Goal: Task Accomplishment & Management: Manage account settings

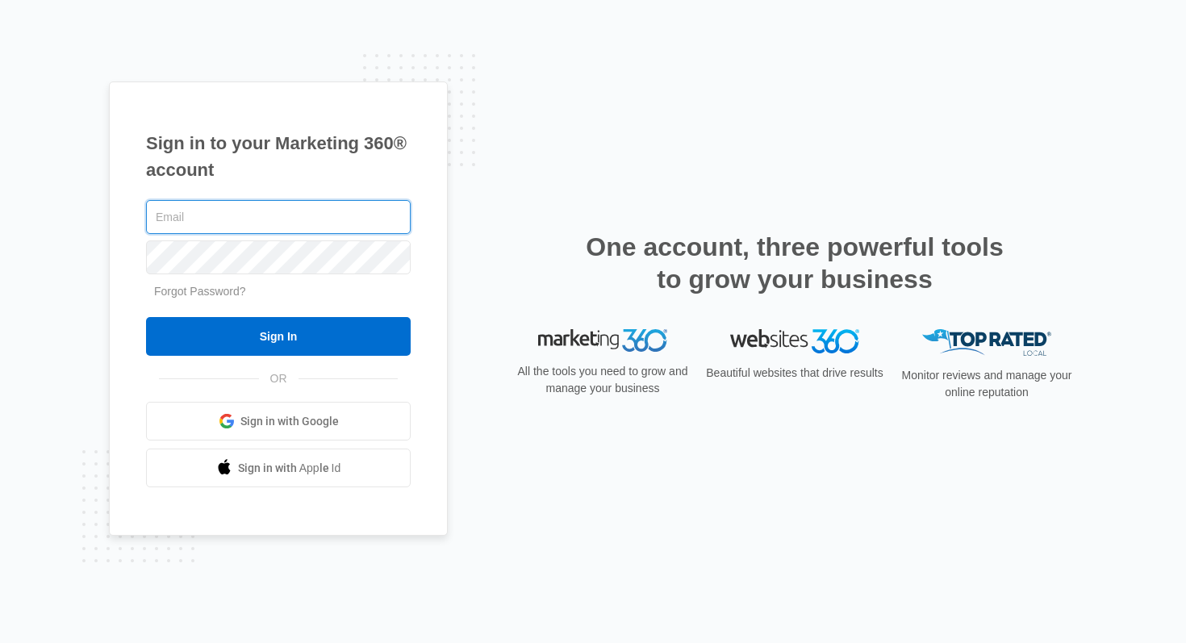
click at [318, 208] on input "text" at bounding box center [278, 217] width 265 height 34
click at [207, 211] on input "text" at bounding box center [278, 217] width 265 height 34
click at [208, 215] on input "text" at bounding box center [278, 217] width 265 height 34
click at [176, 228] on input "text" at bounding box center [278, 217] width 265 height 34
click at [300, 416] on span "Sign in with Google" at bounding box center [289, 421] width 98 height 17
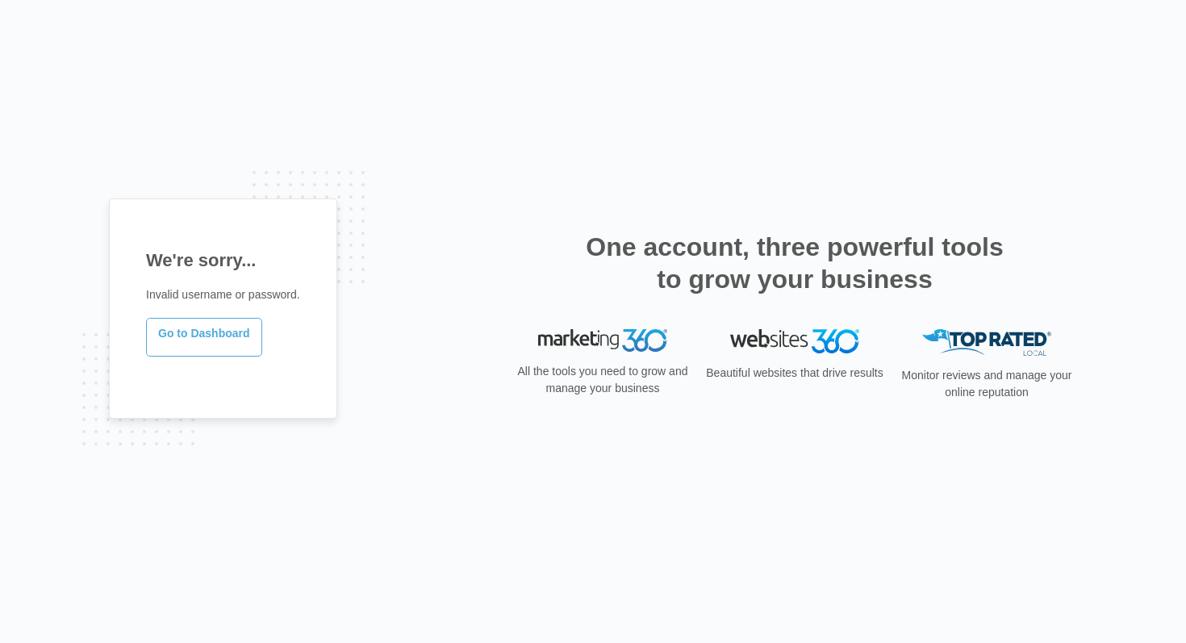
click at [242, 333] on link "Go to Dashboard" at bounding box center [204, 337] width 116 height 39
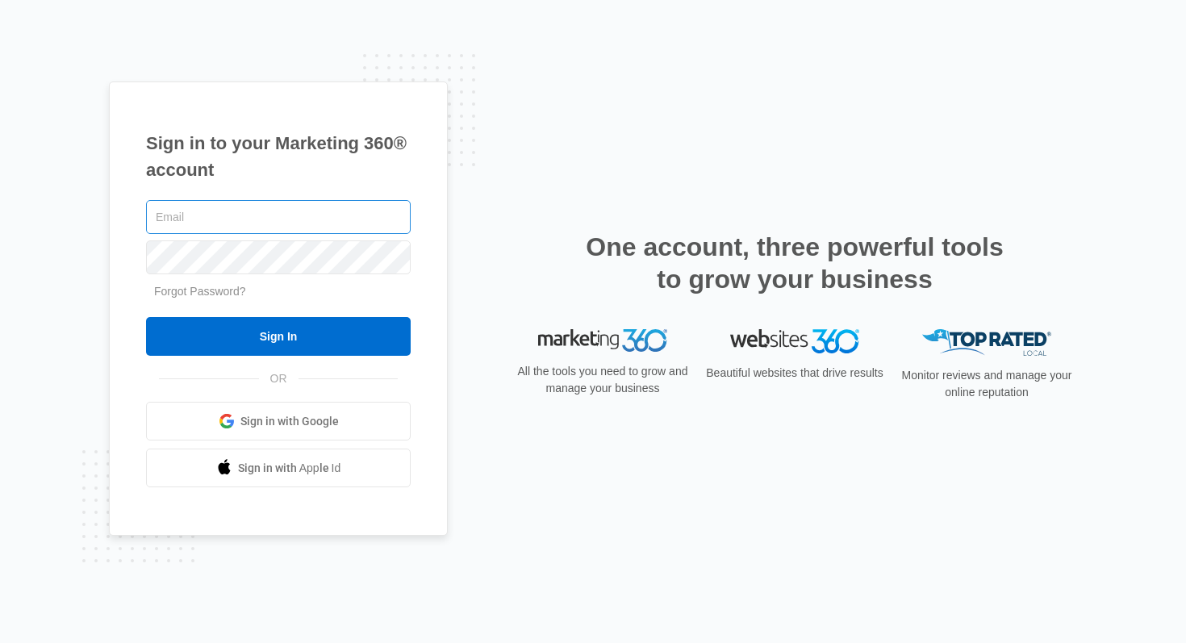
click at [316, 228] on input "text" at bounding box center [278, 217] width 265 height 34
type input "austyn.binkly@marketing360.com"
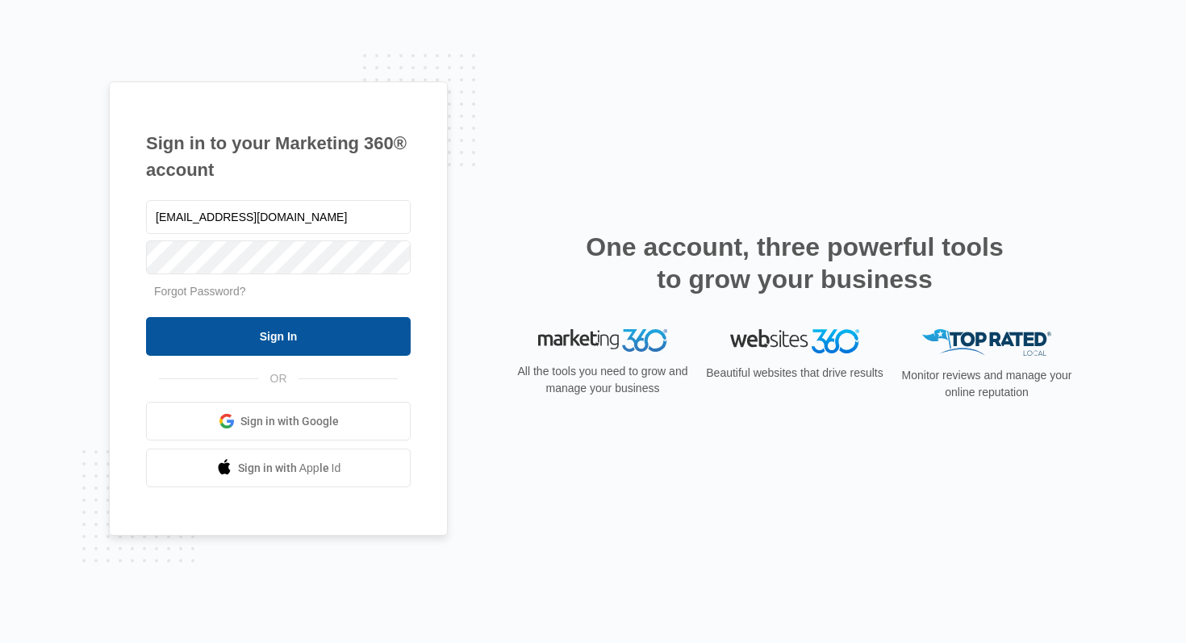
click at [302, 332] on input "Sign In" at bounding box center [278, 336] width 265 height 39
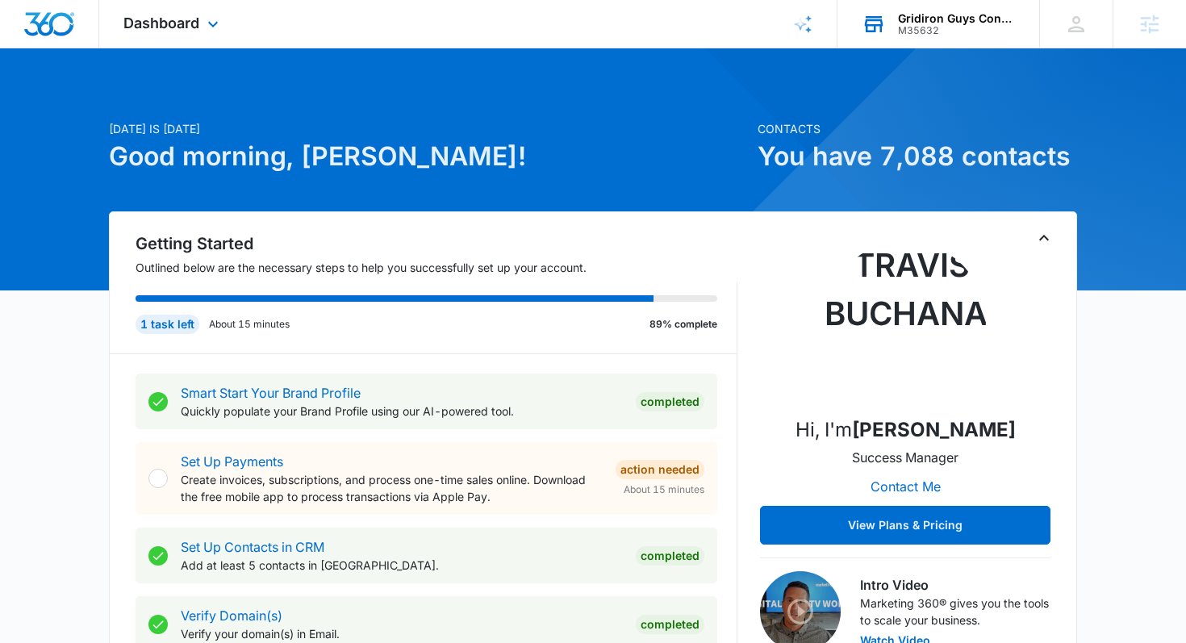
click at [923, 20] on div "Gridiron Guys Construction" at bounding box center [957, 18] width 118 height 13
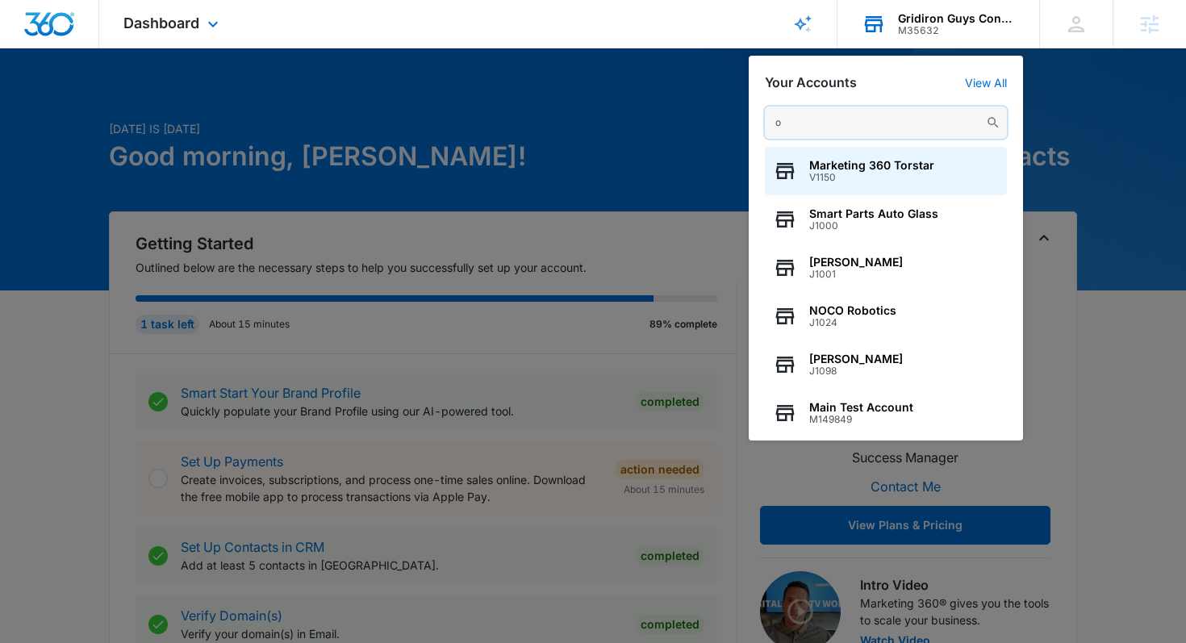
click at [907, 124] on input "o" at bounding box center [886, 123] width 242 height 32
paste input "O”CON JEWELRY"
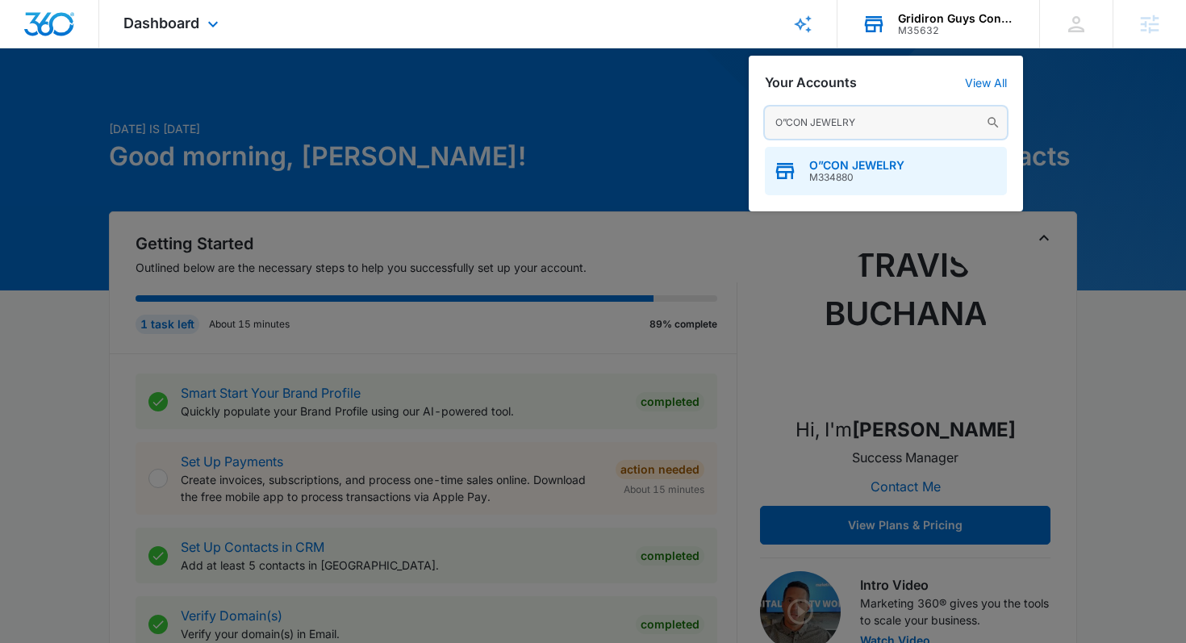
type input "O”CON JEWELRY"
click at [821, 184] on div "O”CON JEWELRY M334880" at bounding box center [886, 171] width 242 height 48
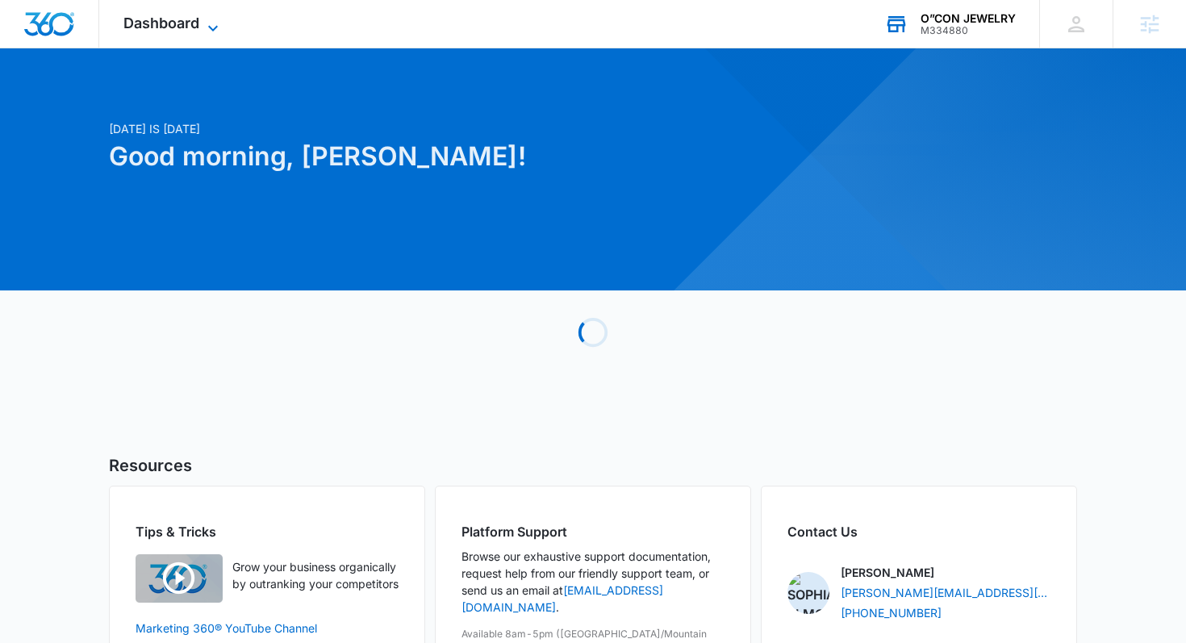
click at [144, 17] on span "Dashboard" at bounding box center [161, 23] width 76 height 17
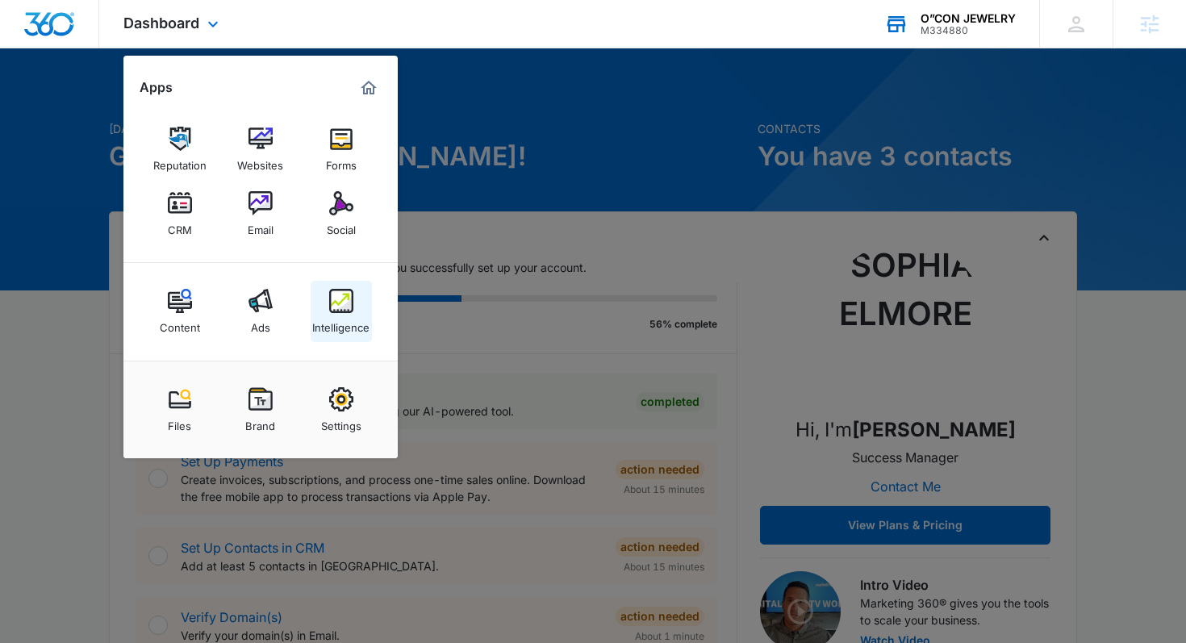
click at [348, 296] on img at bounding box center [341, 301] width 24 height 24
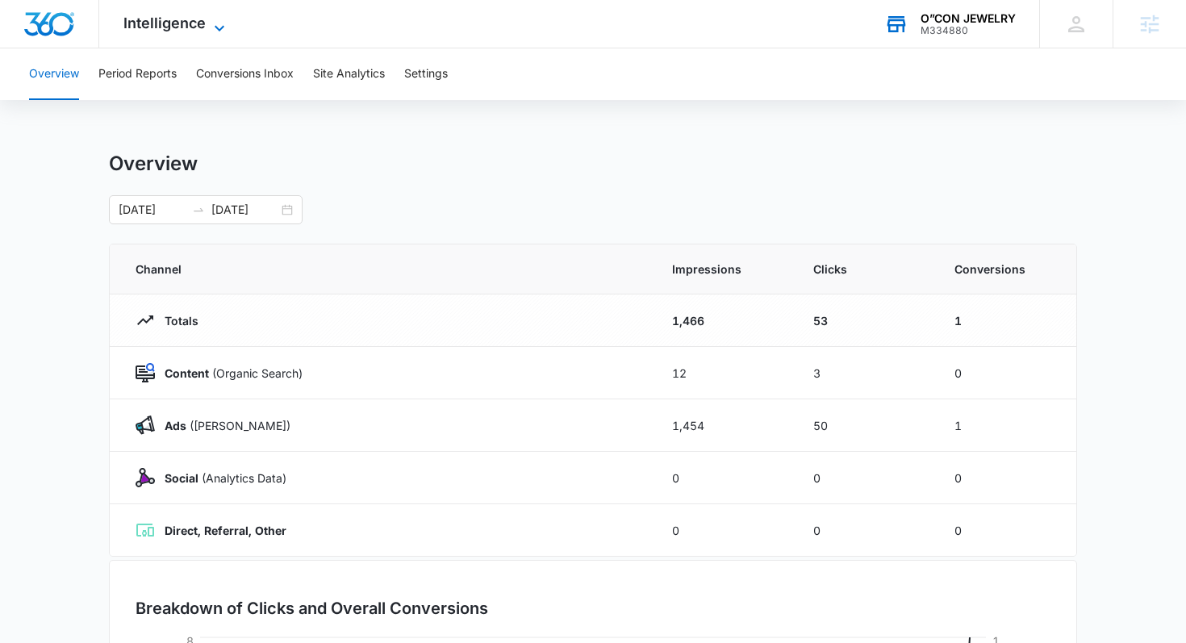
click at [194, 31] on span "Intelligence" at bounding box center [164, 23] width 82 height 17
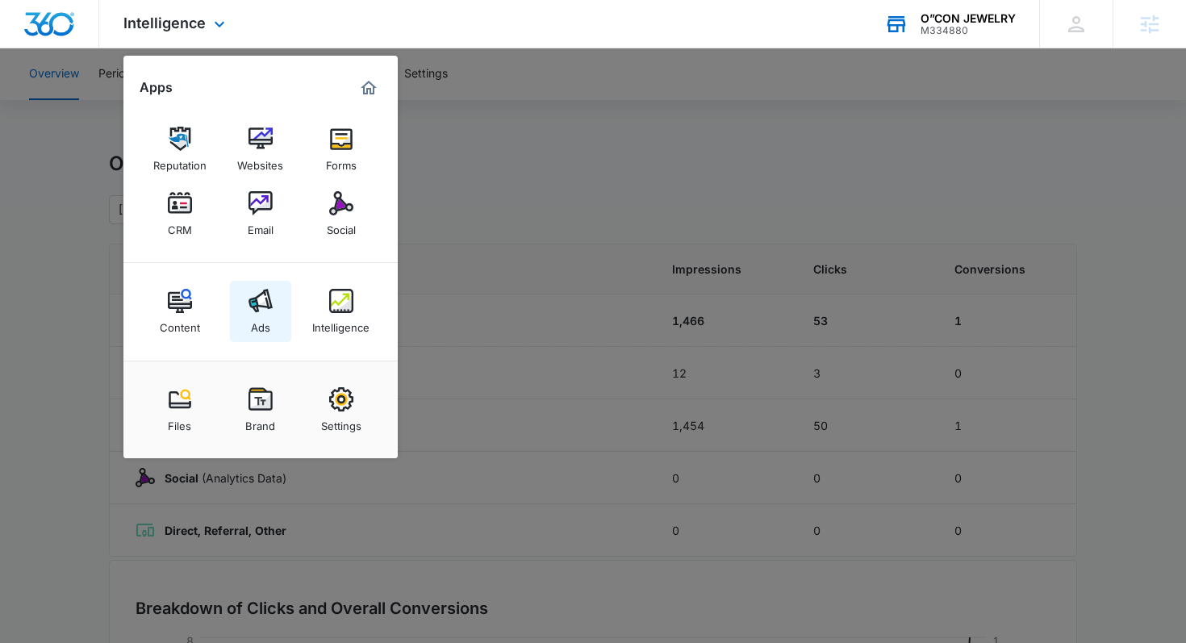
click at [257, 311] on img at bounding box center [261, 301] width 24 height 24
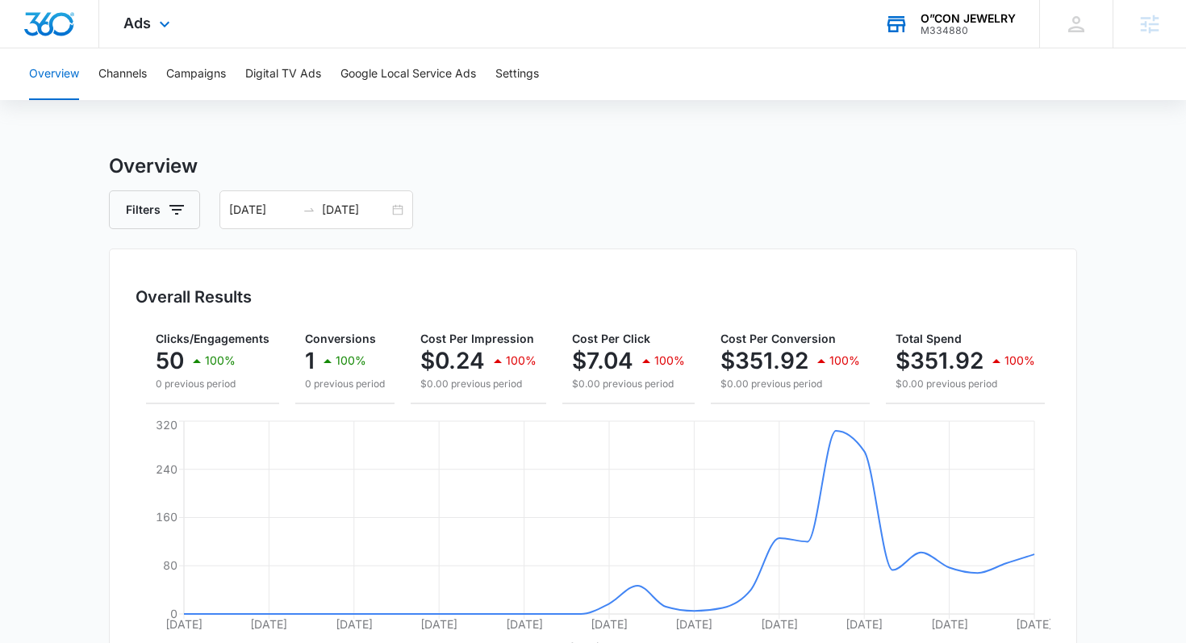
click at [140, 44] on div "Ads Apps Reputation Websites Forms CRM Email Social Content Ads Intelligence Fi…" at bounding box center [148, 24] width 99 height 48
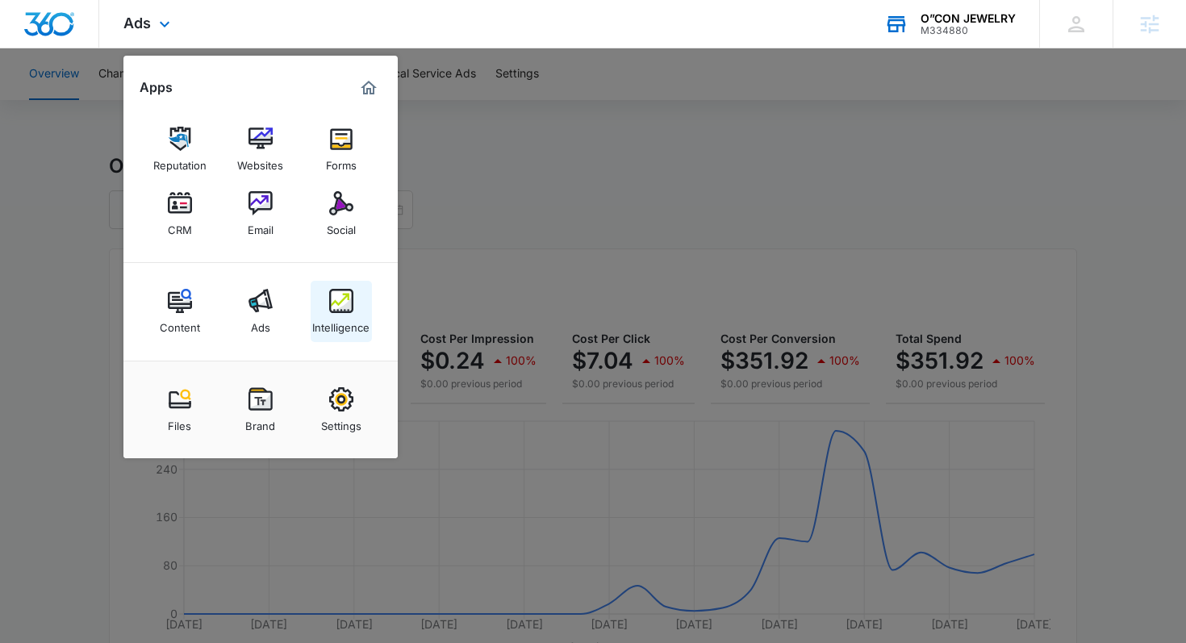
click at [327, 302] on link "Intelligence" at bounding box center [341, 311] width 61 height 61
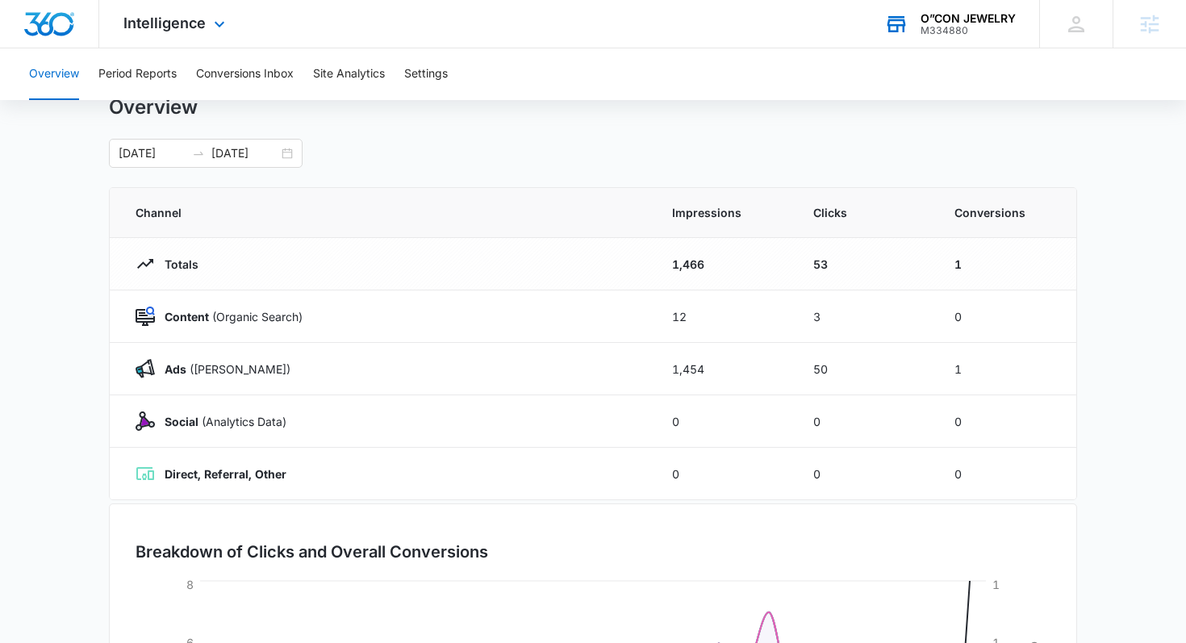
scroll to position [60, 0]
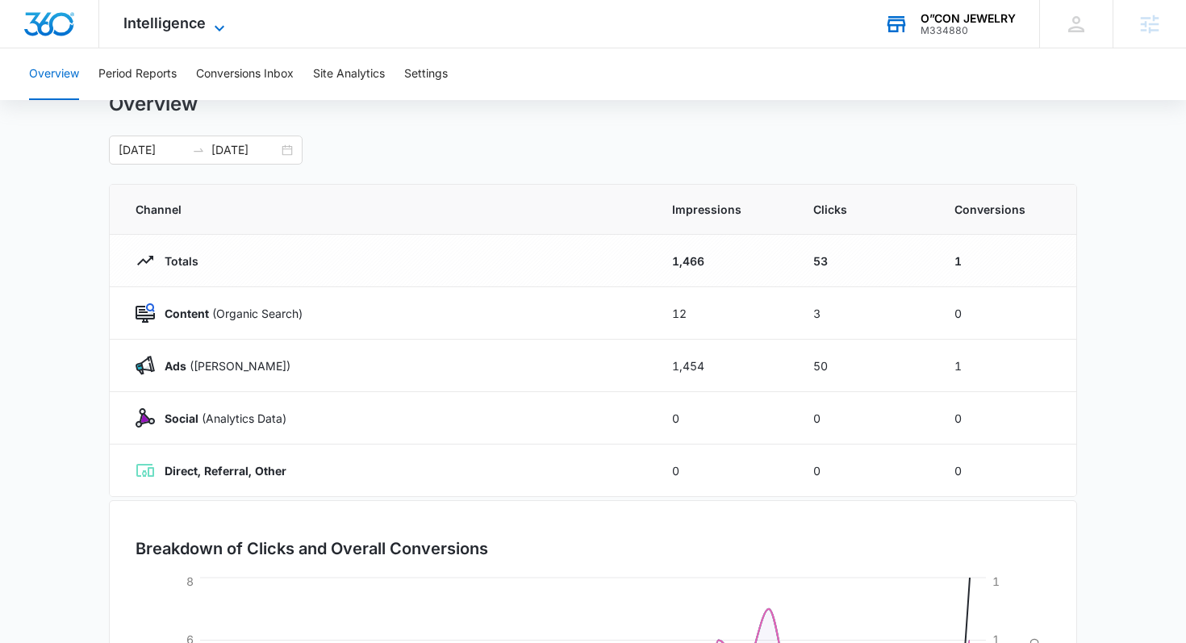
click at [148, 24] on span "Intelligence" at bounding box center [164, 23] width 82 height 17
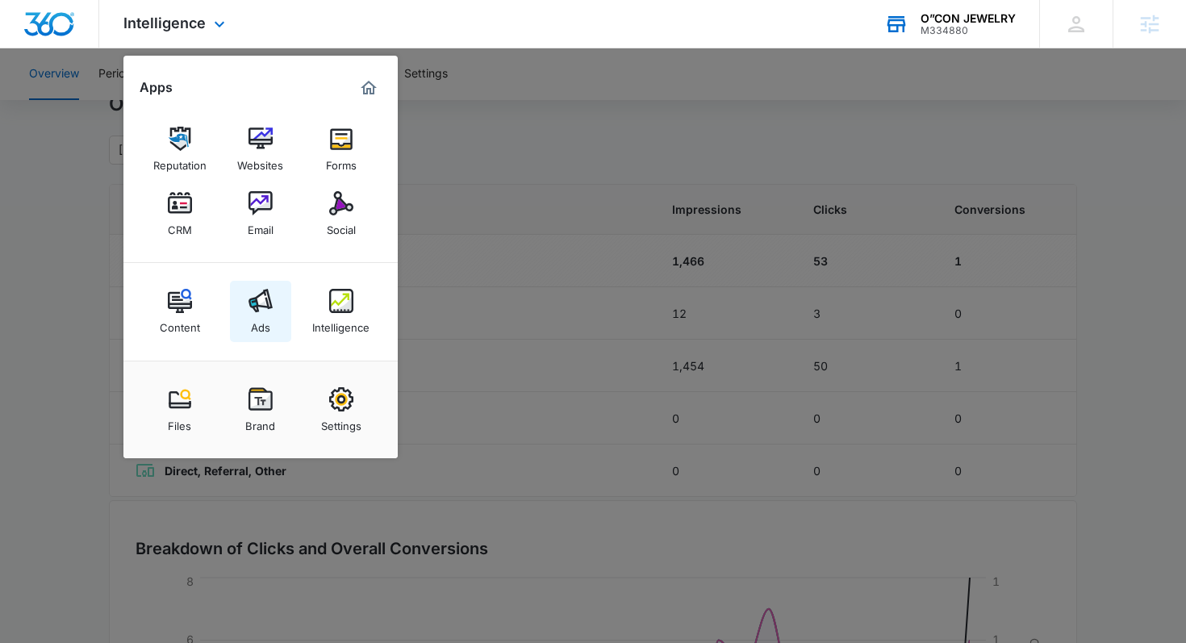
click at [264, 309] on img at bounding box center [261, 301] width 24 height 24
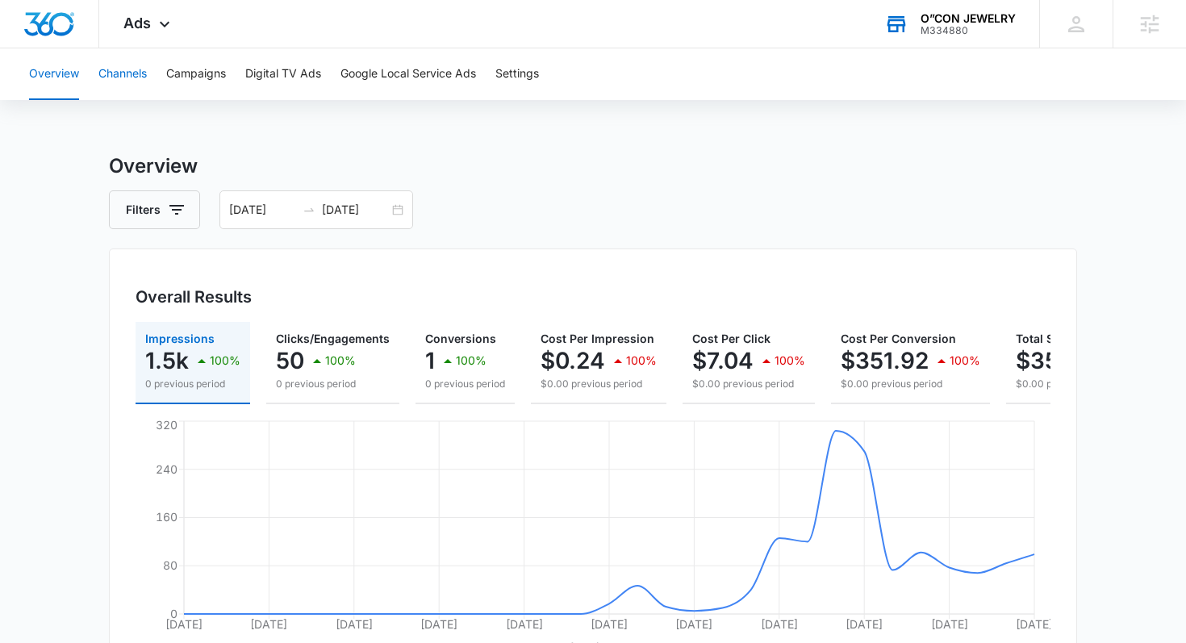
click at [141, 82] on button "Channels" at bounding box center [122, 74] width 48 height 52
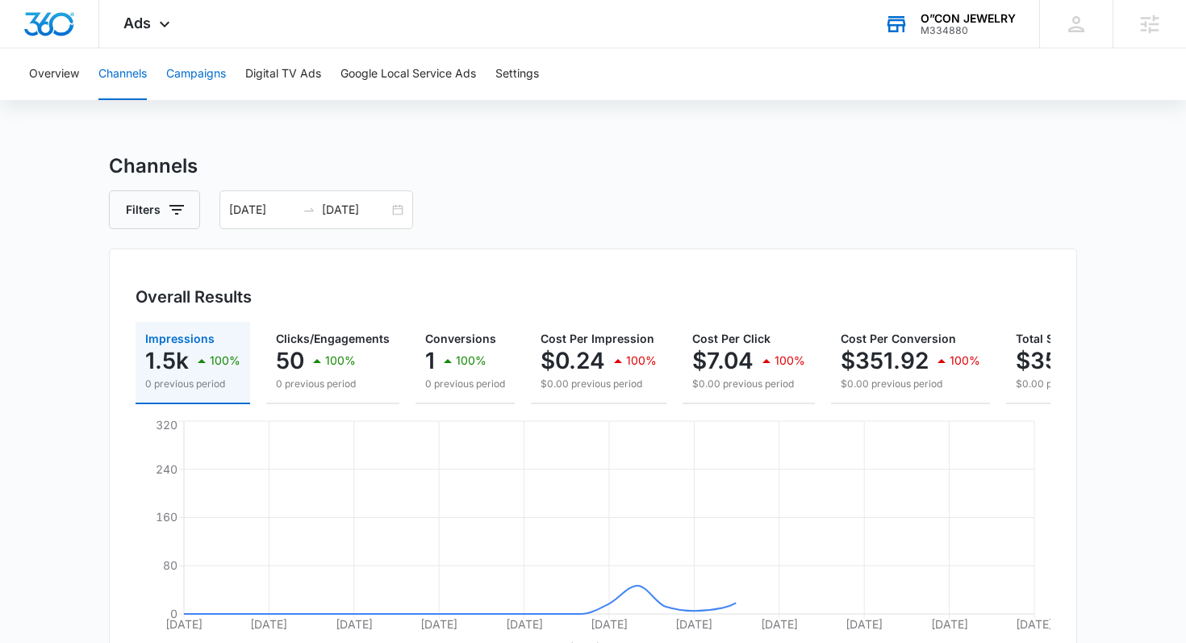
click at [198, 77] on button "Campaigns" at bounding box center [196, 74] width 60 height 52
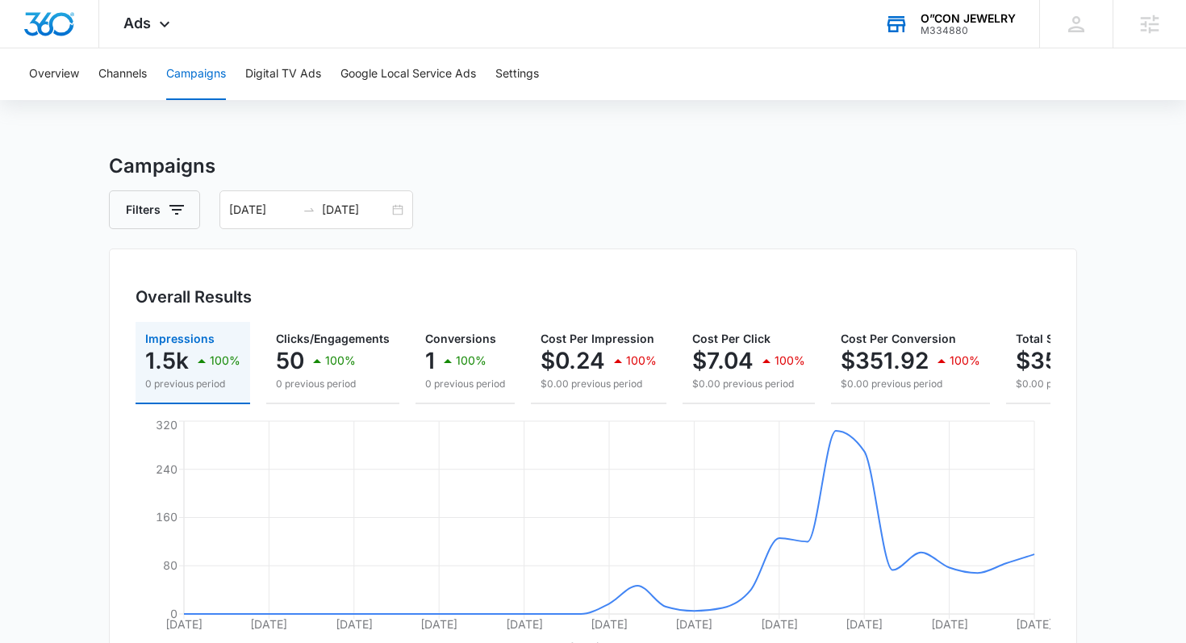
click at [511, 130] on div "Overview Channels Campaigns Digital TV Ads Google Local Service Ads Settings Ca…" at bounding box center [593, 599] width 1186 height 1102
